Goal: Navigation & Orientation: Find specific page/section

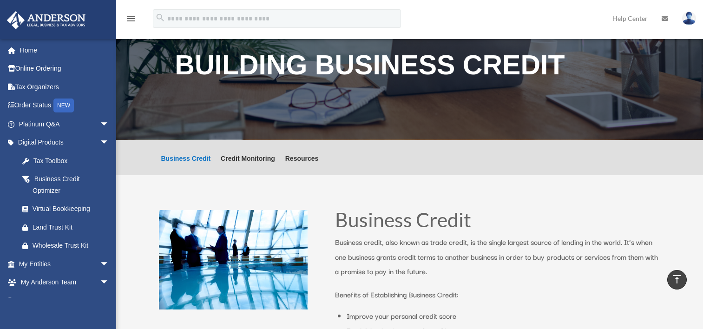
scroll to position [337, 0]
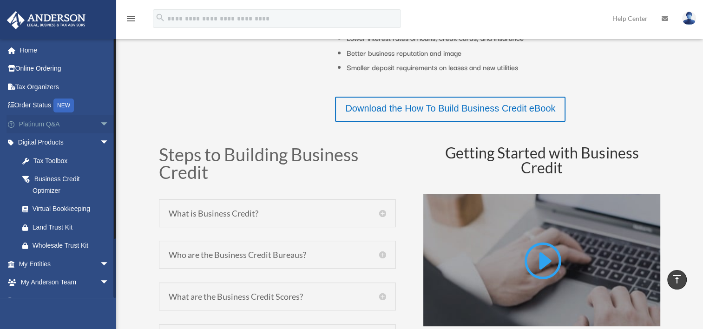
click at [33, 119] on link "Platinum Q&A arrow_drop_down" at bounding box center [65, 124] width 117 height 19
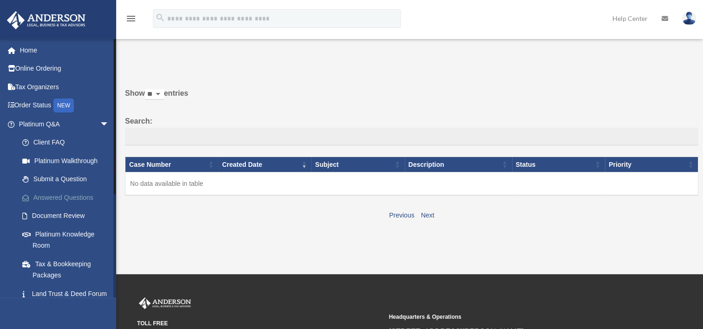
click at [60, 193] on link "Answered Questions" at bounding box center [68, 197] width 110 height 19
click at [58, 175] on link "Submit a Question" at bounding box center [68, 179] width 110 height 19
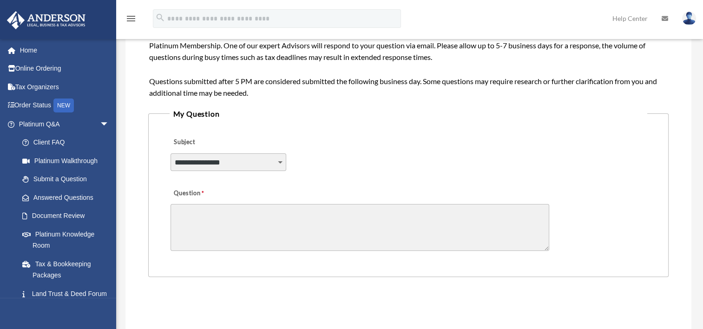
scroll to position [199, 0]
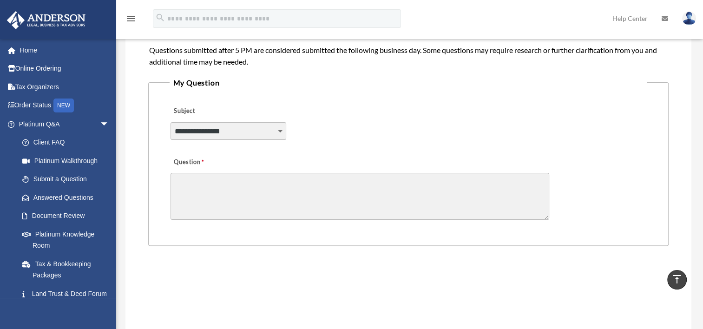
click at [283, 132] on select "**********" at bounding box center [229, 131] width 116 height 18
click at [402, 125] on div "**********" at bounding box center [409, 124] width 478 height 51
click at [50, 212] on link "Document Review" at bounding box center [68, 216] width 110 height 19
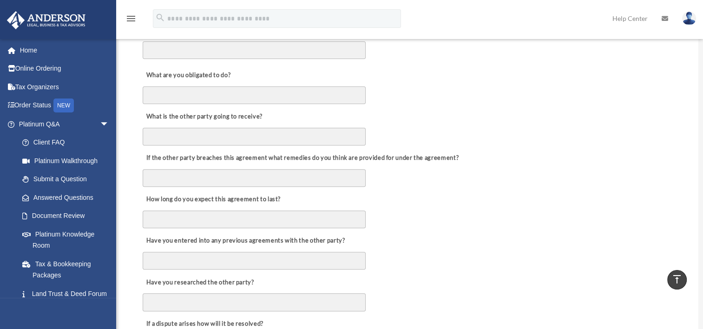
scroll to position [311, 0]
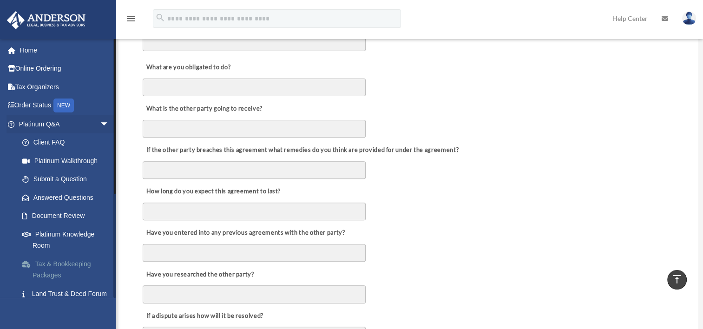
click at [57, 273] on link "Tax & Bookkeeping Packages" at bounding box center [68, 270] width 110 height 30
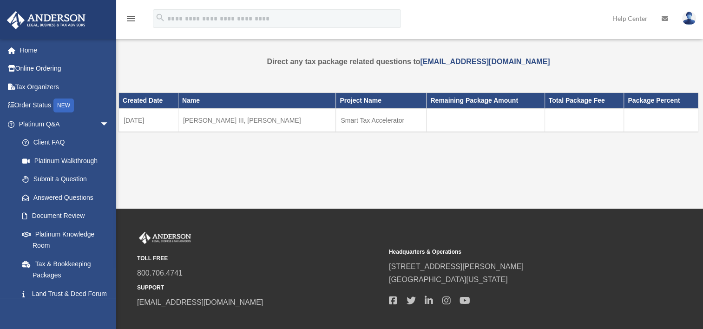
click at [336, 123] on td "Smart Tax Accelerator" at bounding box center [381, 120] width 91 height 23
click at [147, 123] on td "09-07-2025" at bounding box center [149, 120] width 60 height 23
click at [63, 290] on link "Land Trust & Deed Forum" at bounding box center [68, 294] width 110 height 19
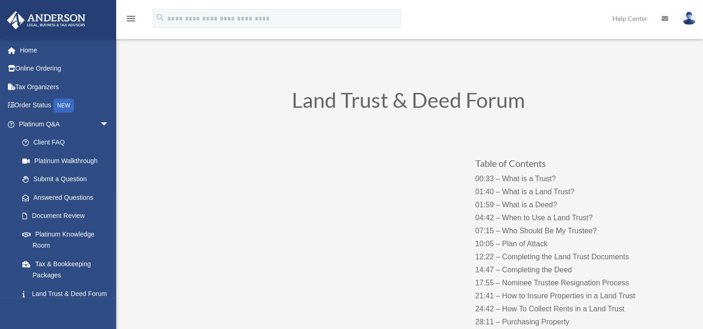
scroll to position [52, 0]
